Goal: Information Seeking & Learning: Learn about a topic

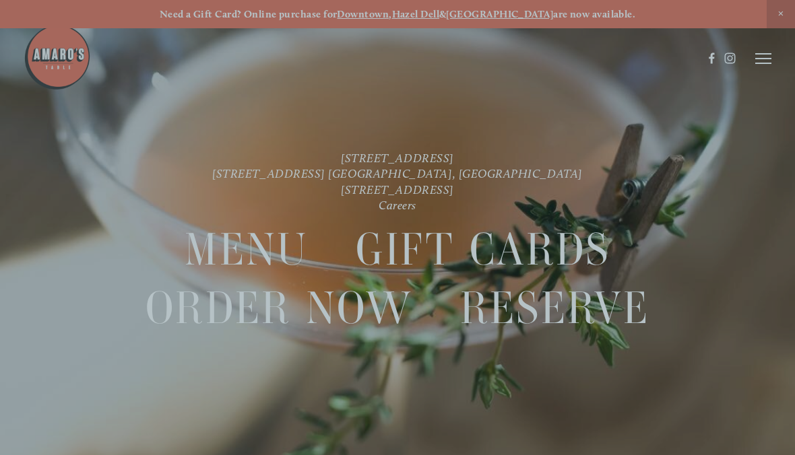
scroll to position [28, 0]
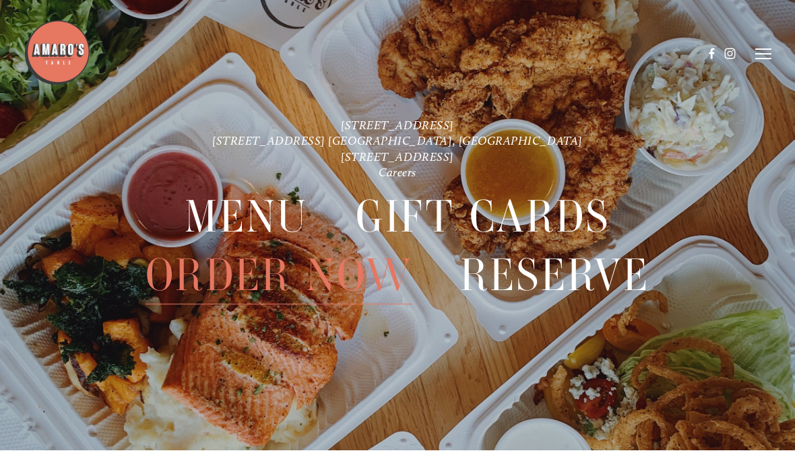
scroll to position [0, 0]
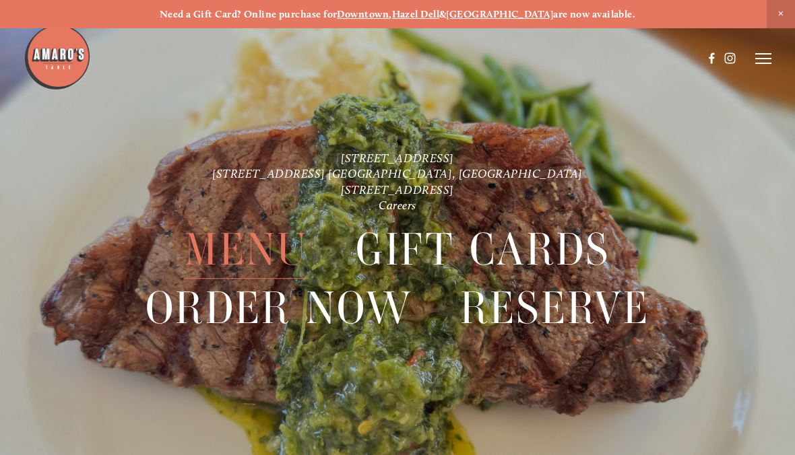
click at [269, 245] on span "Menu" at bounding box center [246, 251] width 123 height 58
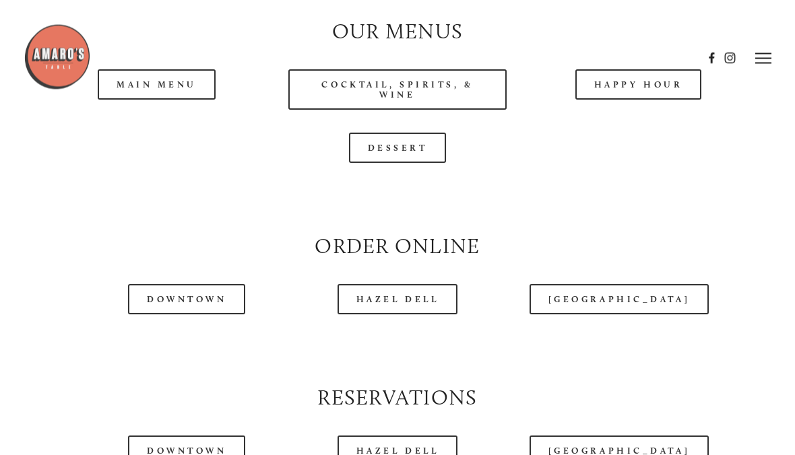
scroll to position [1241, 0]
click at [193, 100] on header "Menu Order Now Visit Gallery 0" at bounding box center [397, 58] width 747 height 117
click at [164, 96] on header "Menu Order Now Visit Gallery 0" at bounding box center [397, 58] width 747 height 117
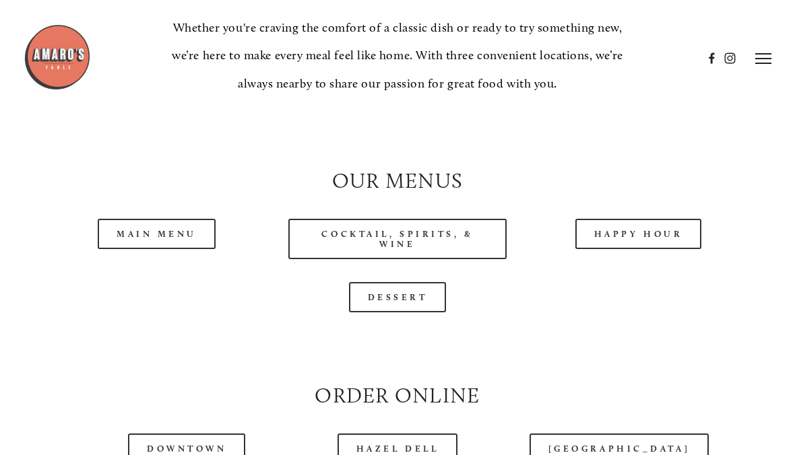
scroll to position [1072, 0]
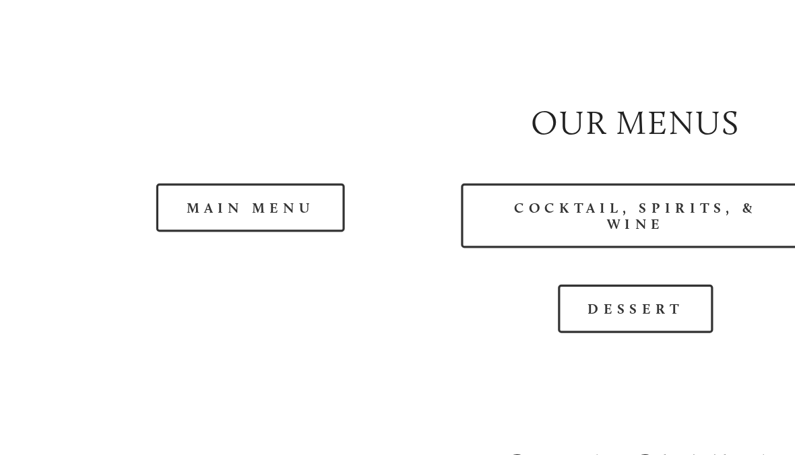
click at [174, 238] on link "Main Menu" at bounding box center [157, 253] width 118 height 30
